Goal: Task Accomplishment & Management: Manage account settings

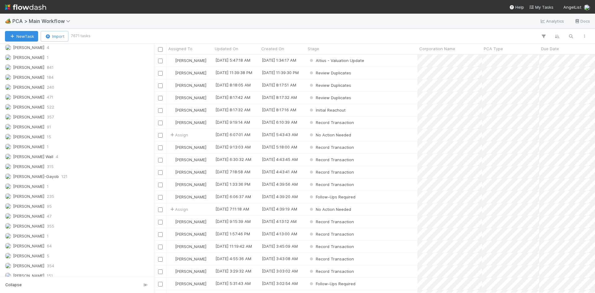
scroll to position [836, 0]
click at [81, 198] on div "Meg Castanare 355" at bounding box center [78, 197] width 147 height 8
click at [542, 34] on icon "button" at bounding box center [543, 36] width 6 height 6
click at [458, 56] on button "Add Filter" at bounding box center [448, 54] width 186 height 9
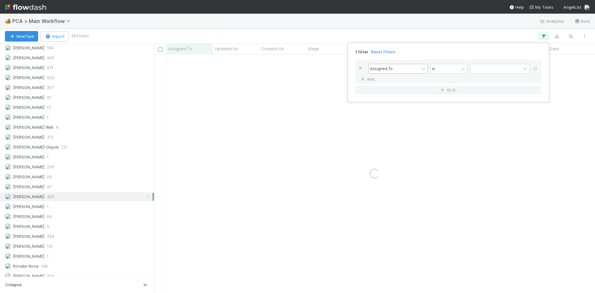
click at [410, 69] on div "Assigned To" at bounding box center [394, 68] width 50 height 9
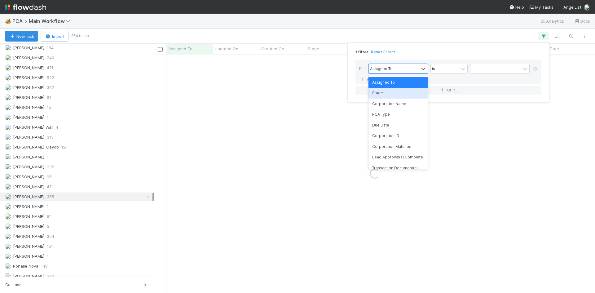
click at [399, 92] on div "Stage" at bounding box center [397, 93] width 59 height 11
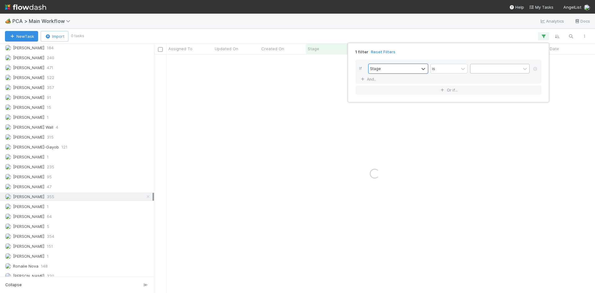
click at [498, 67] on div at bounding box center [495, 68] width 50 height 9
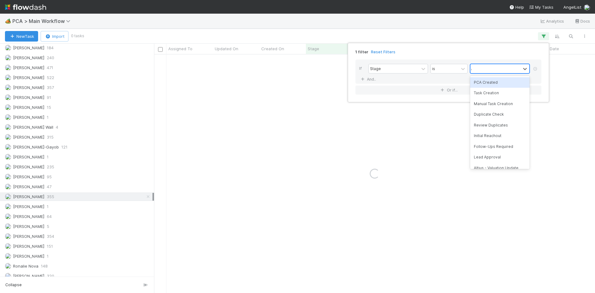
type input "al"
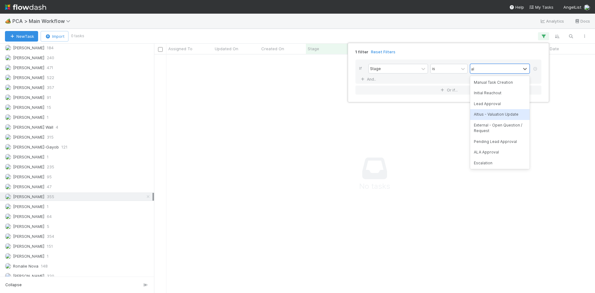
click at [502, 113] on div "Altius - Valuation Update" at bounding box center [499, 114] width 59 height 11
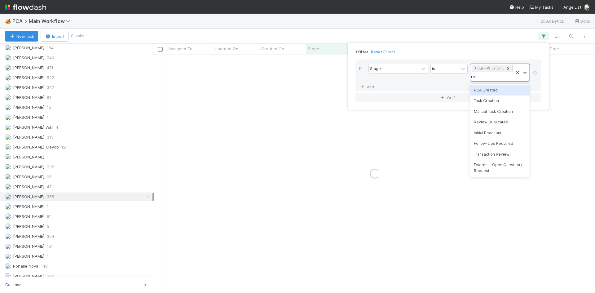
type input "rec"
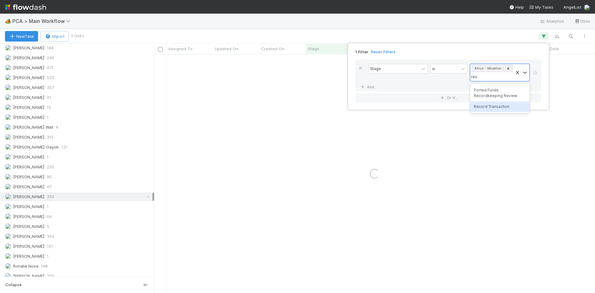
click at [500, 105] on div "Record Transaction" at bounding box center [499, 106] width 59 height 11
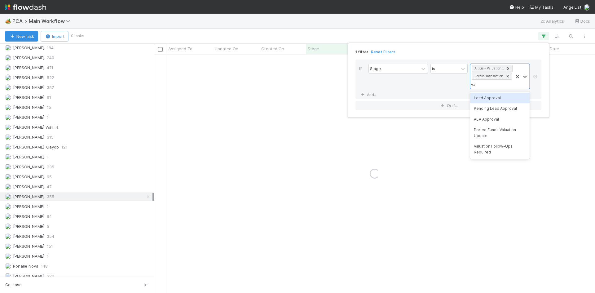
type input "val"
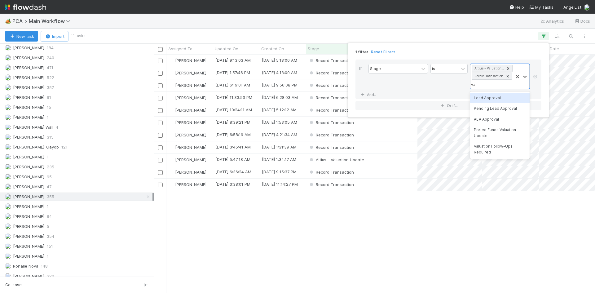
scroll to position [234, 436]
click at [493, 148] on div "Valuation Follow-Ups Required" at bounding box center [499, 149] width 59 height 16
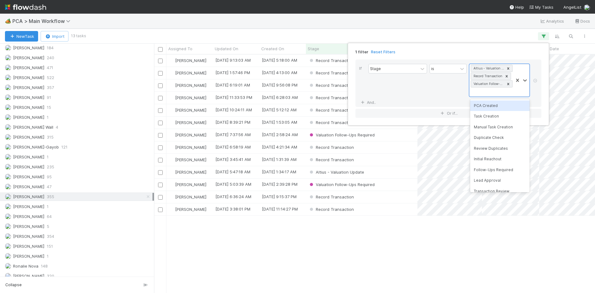
scroll to position [5, 5]
click at [316, 269] on div "1 filter Reset Filters If Stage is option Valuation Follow-Ups Required, select…" at bounding box center [297, 146] width 595 height 293
click at [323, 52] on div "Stage" at bounding box center [362, 49] width 108 height 6
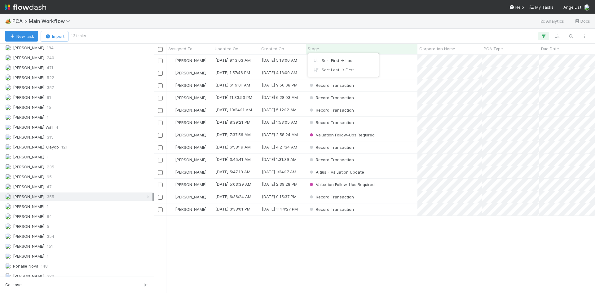
click at [330, 51] on div "Sort First → Last Sort Last → First" at bounding box center [297, 146] width 595 height 293
click at [328, 51] on div "Stage" at bounding box center [362, 49] width 108 height 6
click at [328, 59] on div "Sort First → Last" at bounding box center [343, 60] width 71 height 9
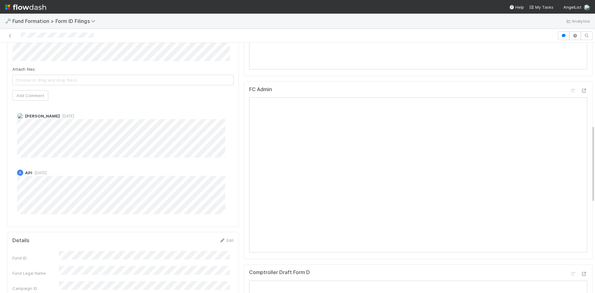
scroll to position [214, 0]
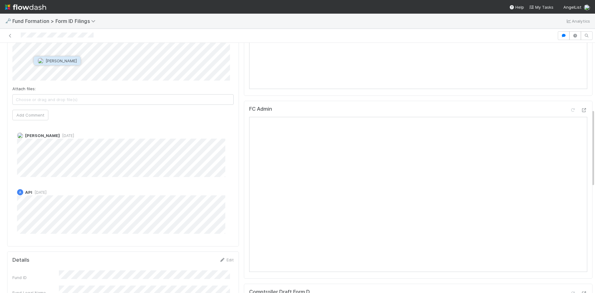
click at [67, 62] on span "Catherine Lambright" at bounding box center [61, 60] width 31 height 5
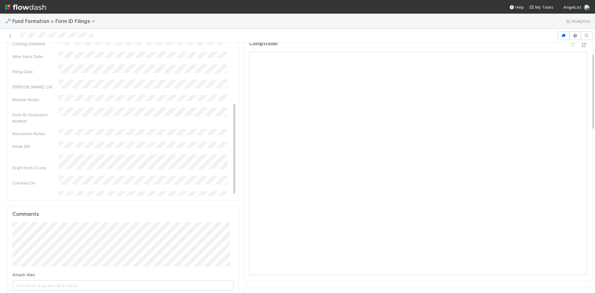
scroll to position [121, 0]
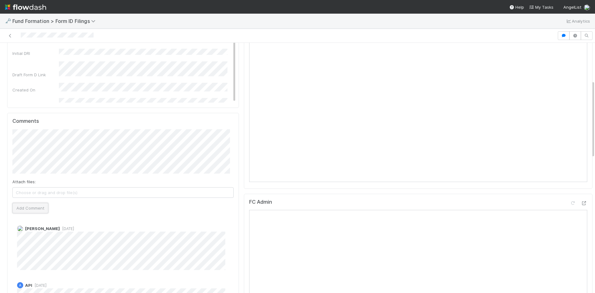
click at [30, 206] on button "Add Comment" at bounding box center [30, 208] width 36 height 11
click at [10, 34] on icon at bounding box center [10, 36] width 6 height 4
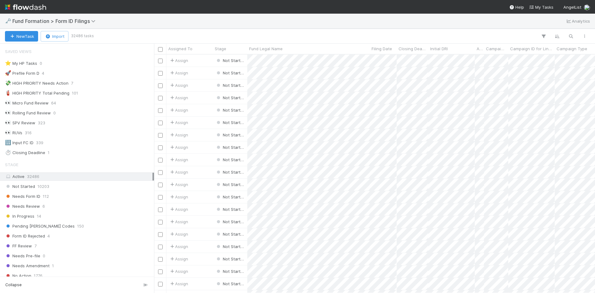
scroll to position [5, 5]
click at [67, 192] on div "Needs Form ID 112" at bounding box center [78, 196] width 147 height 8
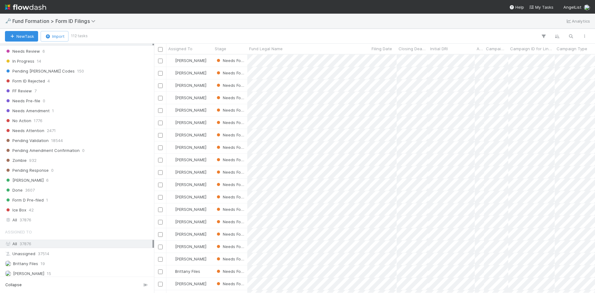
scroll to position [217, 0]
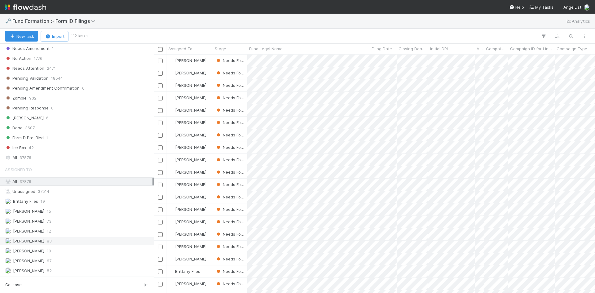
click at [70, 241] on div "Meg Castanare 83" at bounding box center [78, 241] width 147 height 8
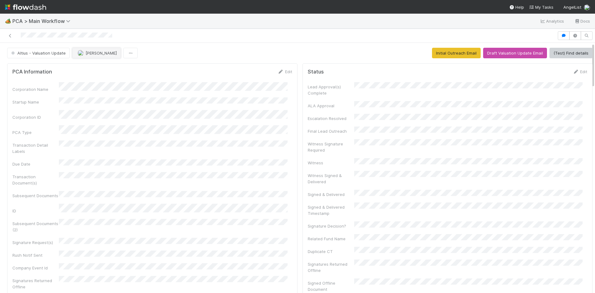
click at [96, 51] on span "[PERSON_NAME]" at bounding box center [100, 52] width 31 height 5
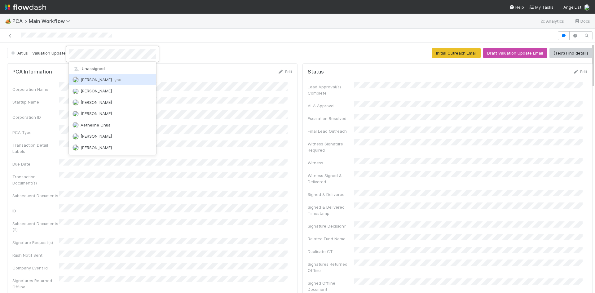
click at [137, 81] on div "Meg Castanare you" at bounding box center [112, 79] width 87 height 11
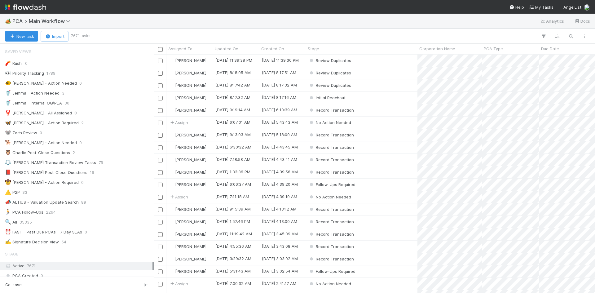
scroll to position [5, 5]
click at [48, 20] on span "PCA > Main Workflow" at bounding box center [42, 21] width 61 height 6
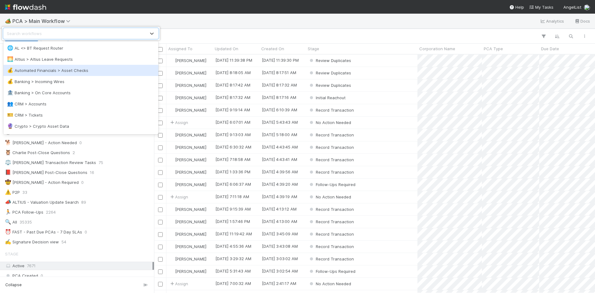
click at [57, 72] on div "💰 Automated Financials > Asset Checks" at bounding box center [80, 70] width 147 height 6
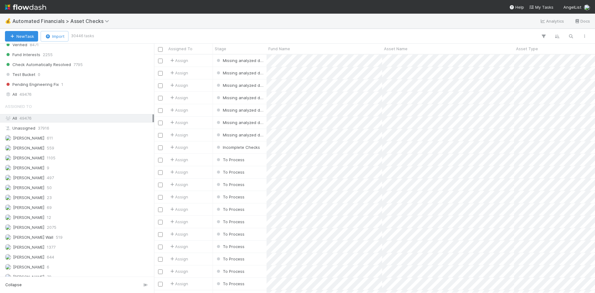
scroll to position [594, 0]
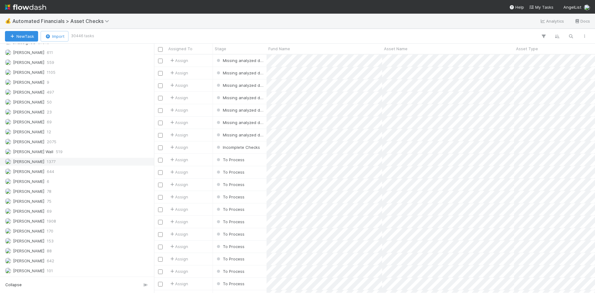
click at [65, 163] on div "Meg Castanare 1377" at bounding box center [78, 162] width 147 height 8
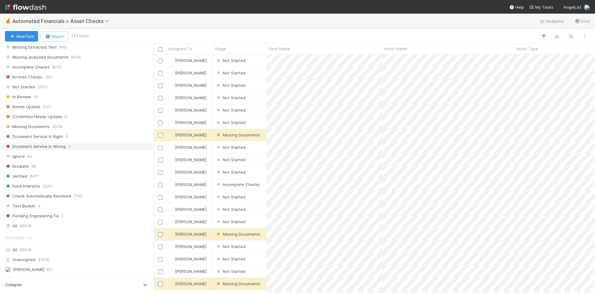
scroll to position [234, 436]
click at [75, 89] on div "Not Started 2553" at bounding box center [78, 87] width 147 height 8
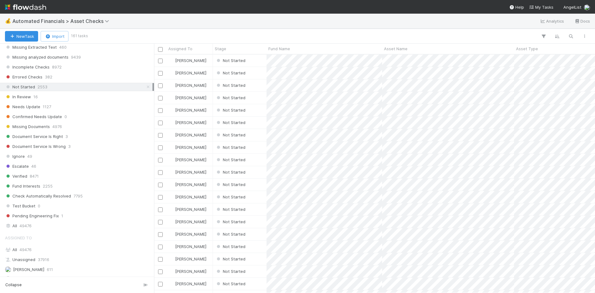
scroll to position [234, 436]
click at [402, 45] on div "Asset Name" at bounding box center [448, 49] width 132 height 10
click at [397, 45] on div "Asset Name" at bounding box center [448, 49] width 132 height 10
click at [395, 50] on span "Asset Name" at bounding box center [396, 49] width 24 height 6
click at [398, 59] on div "Sort A → Z" at bounding box center [419, 60] width 71 height 9
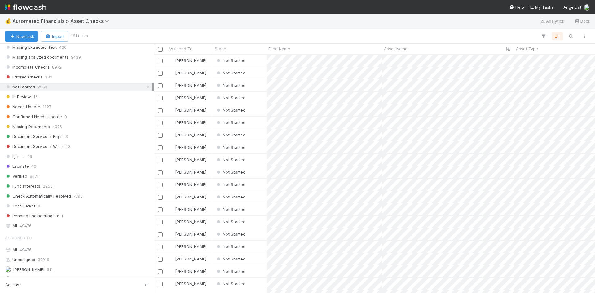
scroll to position [5, 5]
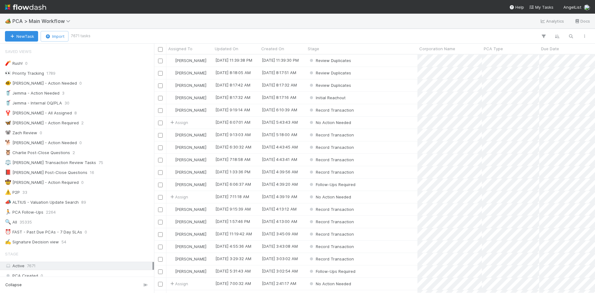
scroll to position [5, 5]
click at [50, 21] on span "PCA > Main Workflow" at bounding box center [42, 21] width 61 height 6
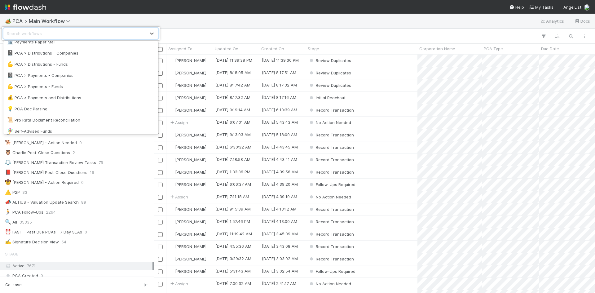
scroll to position [484, 0]
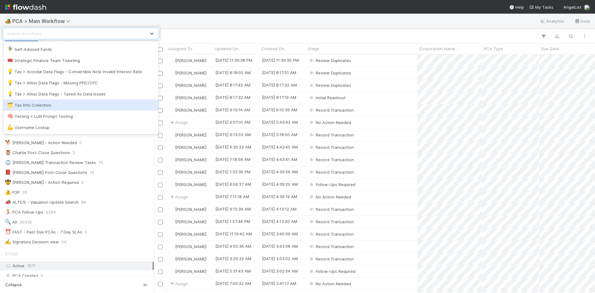
click at [72, 104] on div "🗂️ Tax Info Collection" at bounding box center [80, 105] width 147 height 6
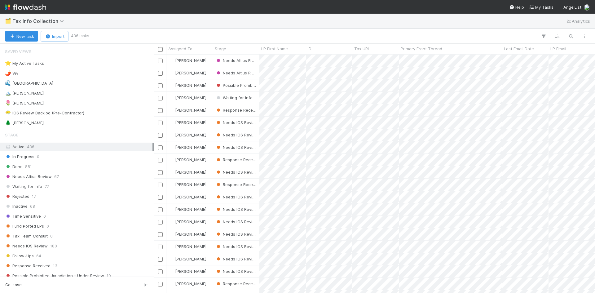
scroll to position [234, 436]
click at [77, 263] on div "Response Received 13" at bounding box center [78, 266] width 147 height 8
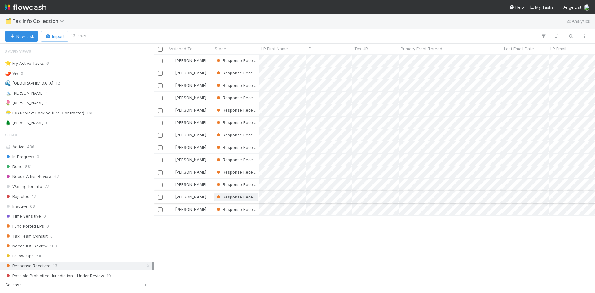
scroll to position [234, 436]
click at [187, 50] on span "Assigned To" at bounding box center [180, 49] width 24 height 6
click at [189, 57] on div "Sort A → Z" at bounding box center [203, 60] width 71 height 9
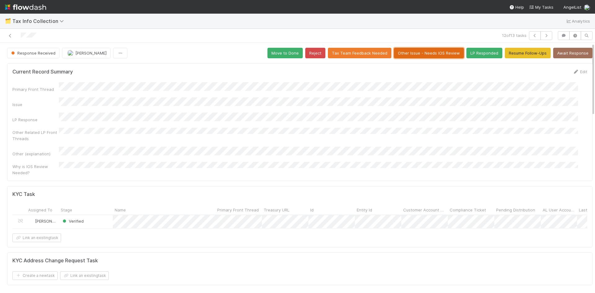
click at [423, 56] on button "Other Issue - Needs IOS Review" at bounding box center [429, 53] width 70 height 11
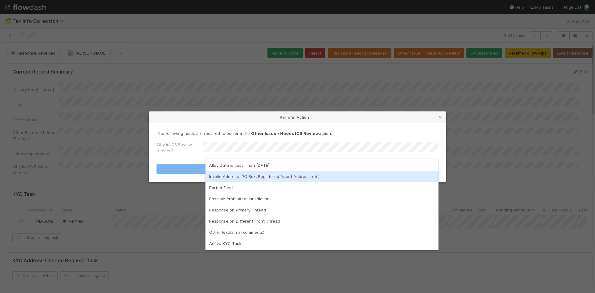
click at [505, 152] on div "Perform Action The following fields are required to perform the Other Issue - N…" at bounding box center [297, 146] width 595 height 293
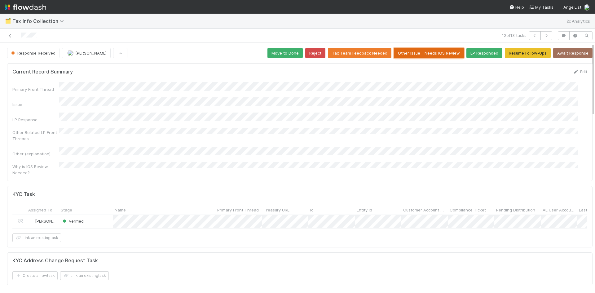
click at [428, 52] on button "Other Issue - Needs IOS Review" at bounding box center [429, 53] width 70 height 11
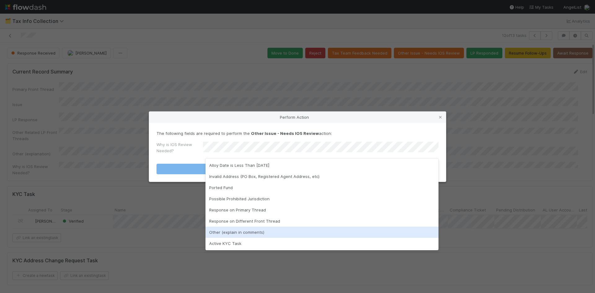
click at [255, 233] on div "Other (explain in comments)" at bounding box center [321, 231] width 233 height 11
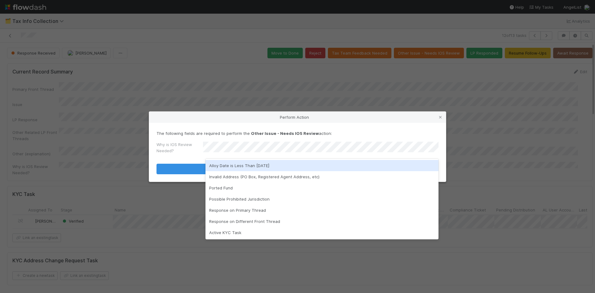
click at [289, 142] on div "Why is IOS Review Needed?" at bounding box center [297, 148] width 282 height 15
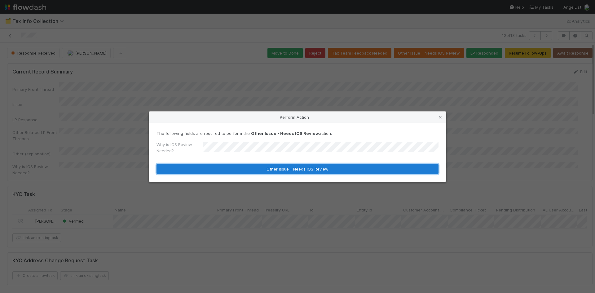
click at [270, 171] on button "Other Issue - Needs IOS Review" at bounding box center [297, 169] width 282 height 11
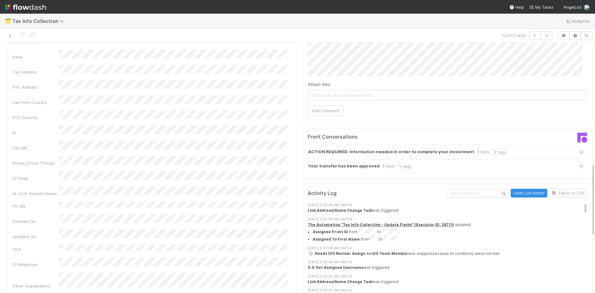
scroll to position [310, 0]
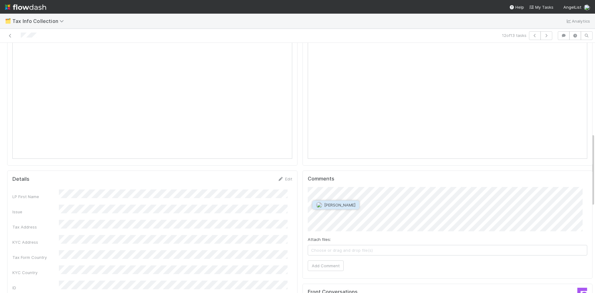
click at [342, 204] on span "[PERSON_NAME]" at bounding box center [339, 204] width 31 height 5
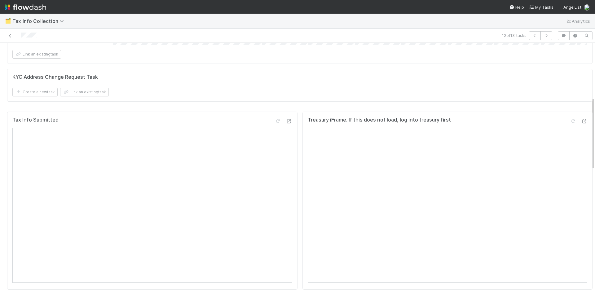
scroll to position [372, 0]
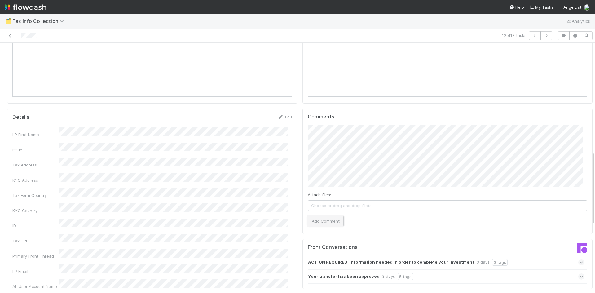
click at [328, 216] on button "Add Comment" at bounding box center [326, 221] width 36 height 11
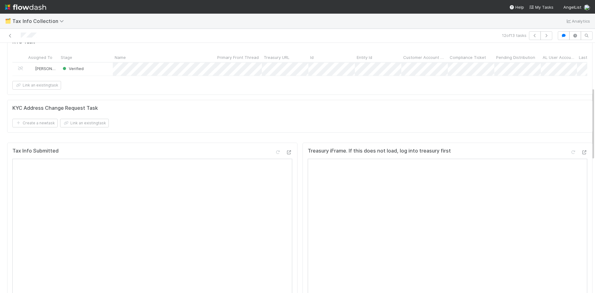
scroll to position [0, 0]
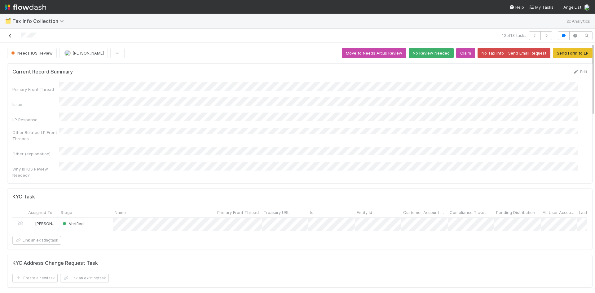
click at [9, 36] on icon at bounding box center [10, 36] width 6 height 4
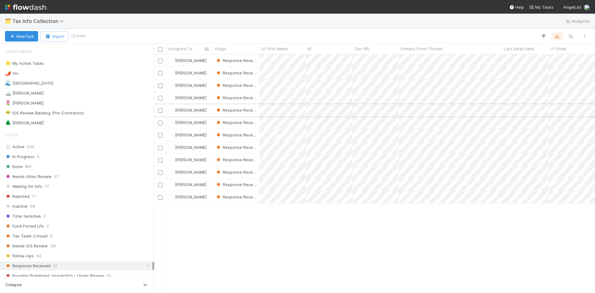
scroll to position [234, 436]
click at [145, 264] on icon at bounding box center [148, 266] width 6 height 4
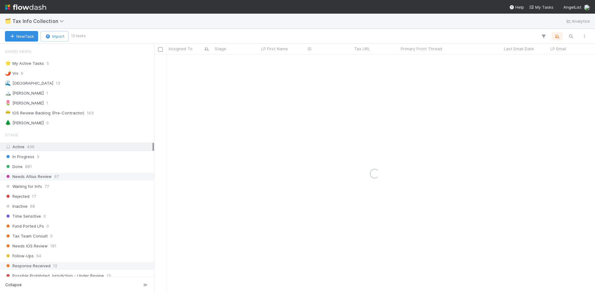
click at [67, 177] on div "Needs Altius Review 67" at bounding box center [78, 176] width 147 height 8
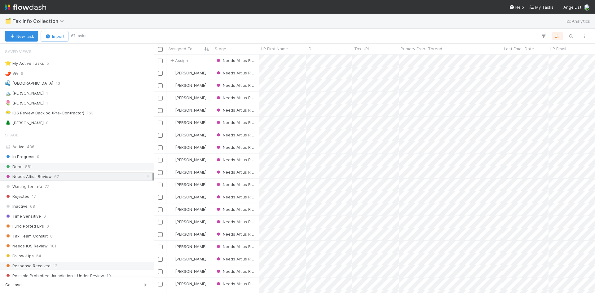
scroll to position [234, 436]
click at [145, 176] on icon at bounding box center [148, 176] width 6 height 4
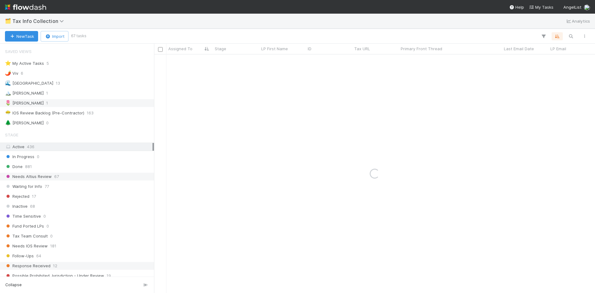
click at [78, 107] on div "🌷 Meg 1" at bounding box center [78, 103] width 147 height 8
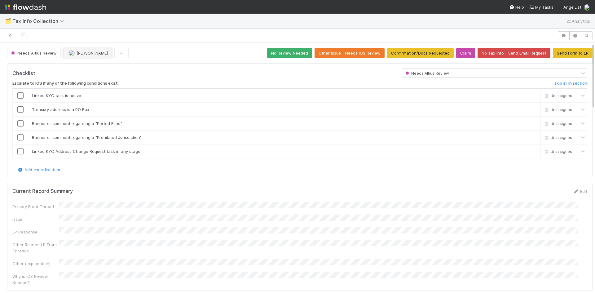
click at [84, 54] on span "[PERSON_NAME]" at bounding box center [91, 52] width 31 height 5
click at [95, 67] on span "William Axalan VI" at bounding box center [87, 68] width 31 height 5
click at [11, 35] on icon at bounding box center [10, 36] width 6 height 4
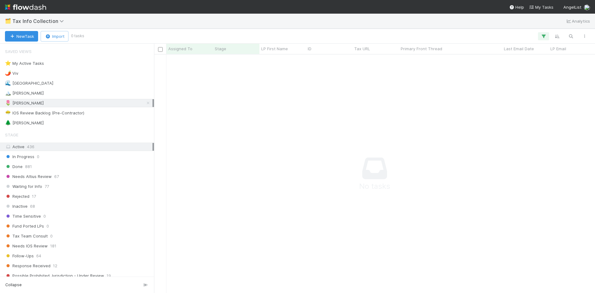
scroll to position [229, 436]
click at [79, 121] on div "🌲 William 1" at bounding box center [78, 123] width 147 height 8
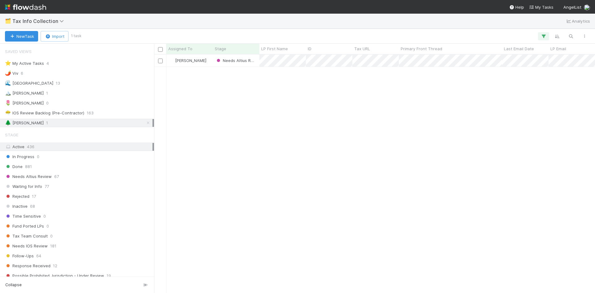
scroll to position [234, 436]
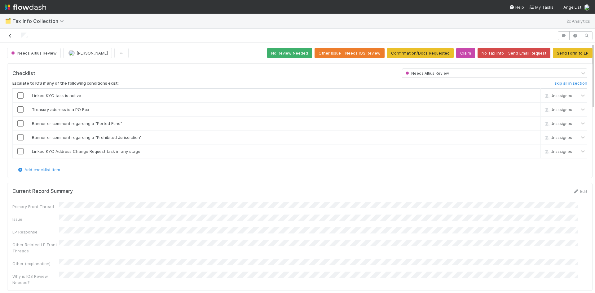
click at [10, 36] on icon at bounding box center [10, 36] width 6 height 4
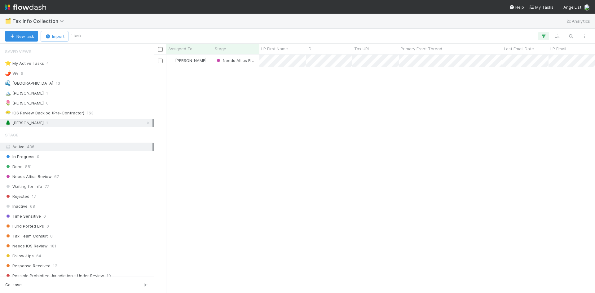
scroll to position [5, 5]
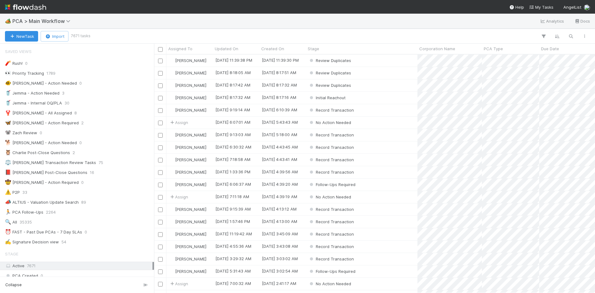
scroll to position [5, 5]
click at [59, 22] on span "PCA > Main Workflow" at bounding box center [42, 21] width 61 height 6
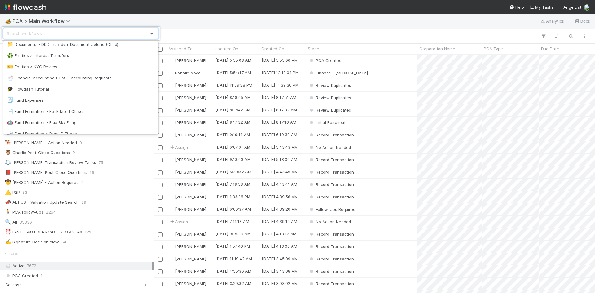
scroll to position [217, 0]
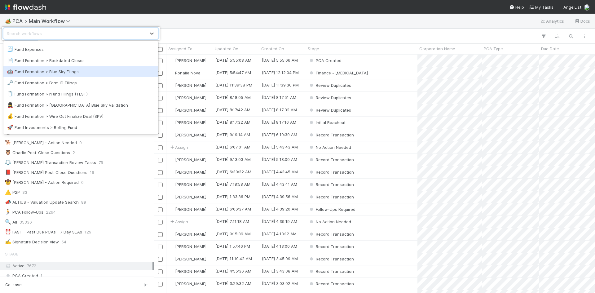
click at [82, 70] on div "🤖 Fund Formation > Blue Sky Filings" at bounding box center [80, 71] width 147 height 6
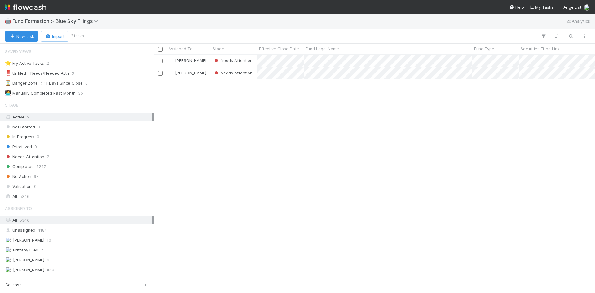
scroll to position [234, 436]
click at [57, 156] on div "Needs Attention 2" at bounding box center [78, 157] width 147 height 8
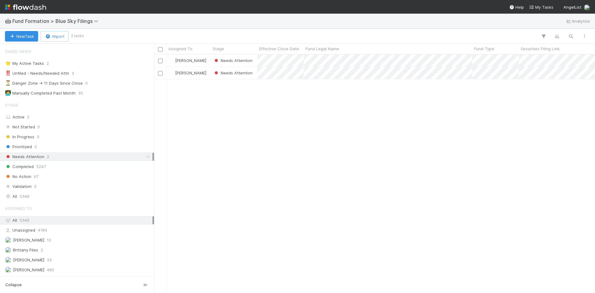
scroll to position [234, 436]
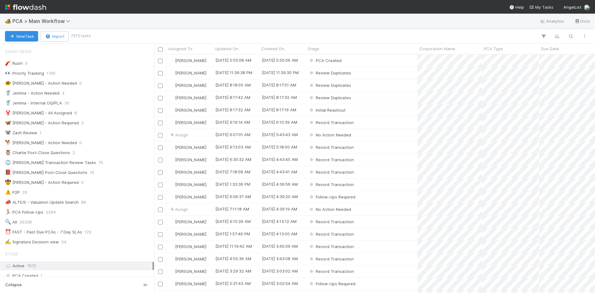
scroll to position [234, 436]
click at [51, 22] on span "PCA > Main Workflow" at bounding box center [42, 21] width 61 height 6
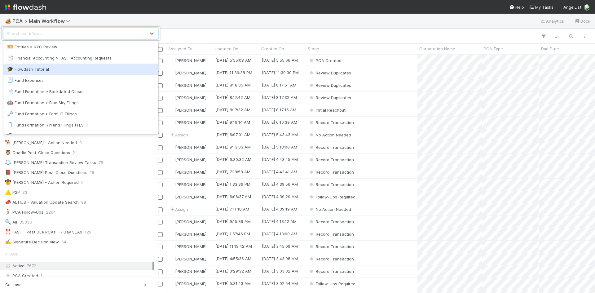
scroll to position [93, 0]
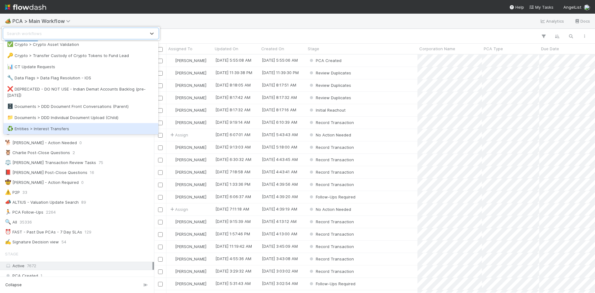
click at [58, 129] on div "♻️ Entities > Interest Transfers" at bounding box center [80, 128] width 147 height 6
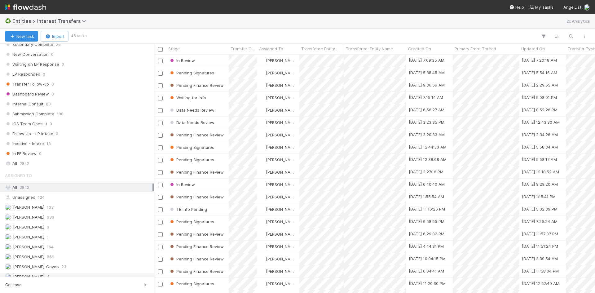
scroll to position [683, 0]
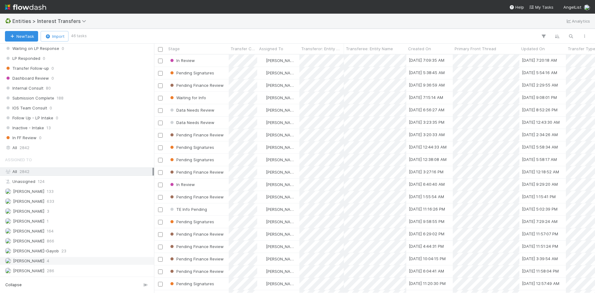
click at [70, 259] on div "Meg Castanare 4" at bounding box center [78, 261] width 147 height 8
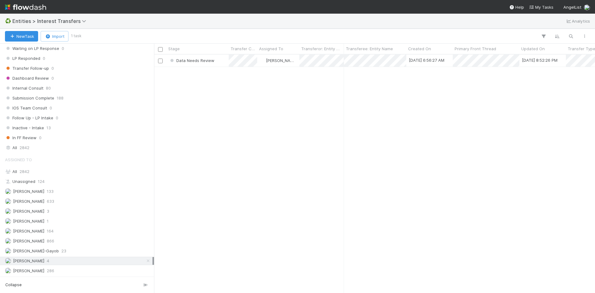
scroll to position [234, 436]
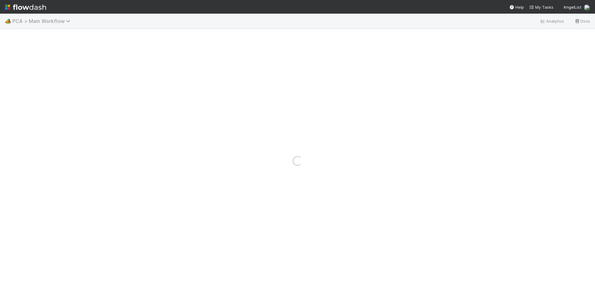
click at [56, 23] on span "PCA > Main Workflow" at bounding box center [42, 21] width 61 height 6
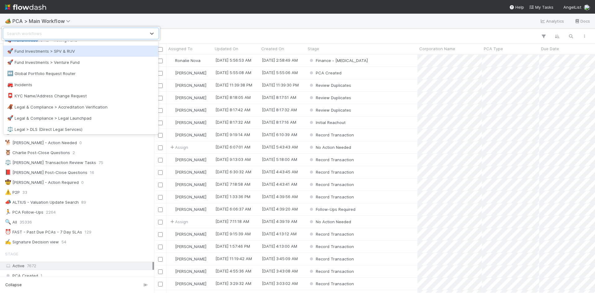
scroll to position [341, 0]
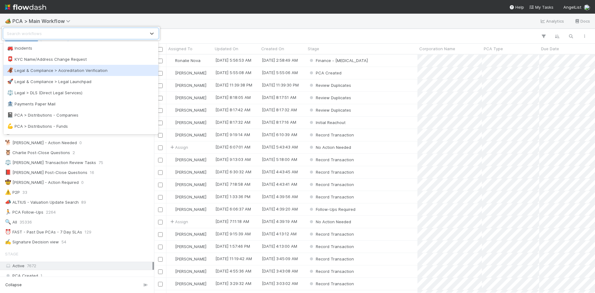
click at [100, 74] on div "🦧 Legal & Compliance > Accreditation Verification" at bounding box center [80, 70] width 155 height 11
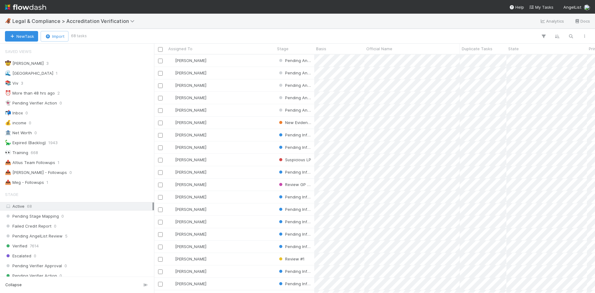
scroll to position [234, 436]
click at [74, 182] on div "📤 [PERSON_NAME] - Followups 1" at bounding box center [78, 182] width 147 height 8
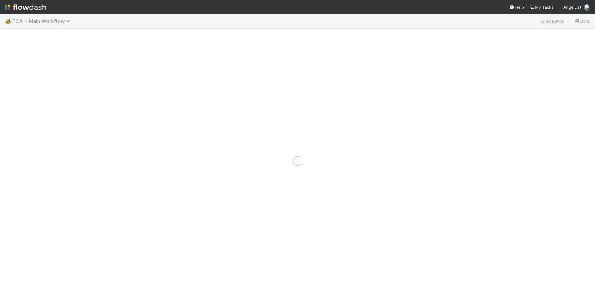
click at [50, 21] on span "PCA > Main Workflow" at bounding box center [42, 21] width 61 height 6
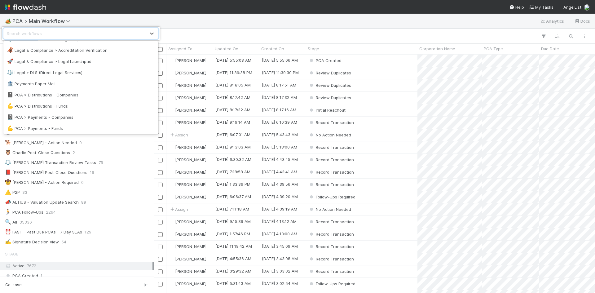
scroll to position [372, 0]
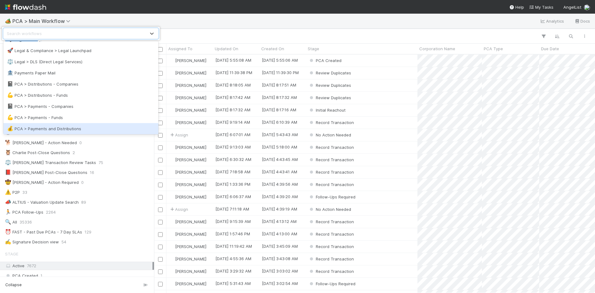
click at [75, 127] on div "💰 PCA > Payments and Distributions" at bounding box center [80, 128] width 147 height 6
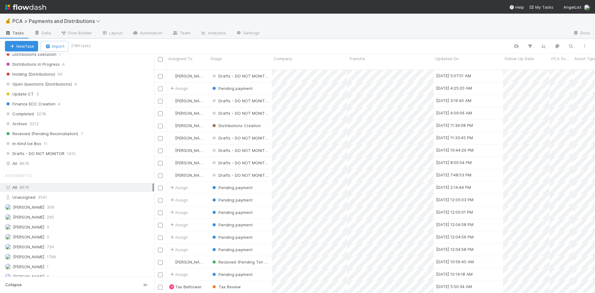
scroll to position [372, 0]
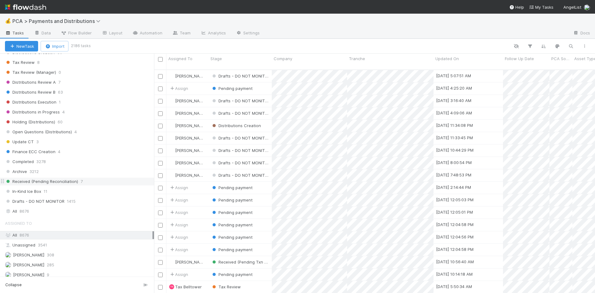
click at [106, 181] on div "Received (Pending Reconciliation) 7" at bounding box center [79, 181] width 149 height 8
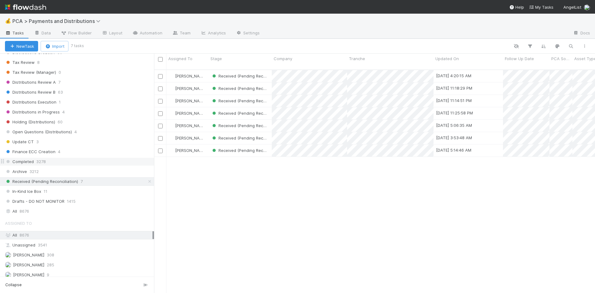
scroll to position [224, 436]
